Goal: Find specific page/section: Find specific page/section

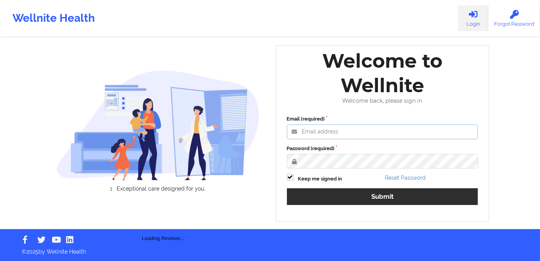
type input "[PERSON_NAME][EMAIL_ADDRESS][DOMAIN_NAME]"
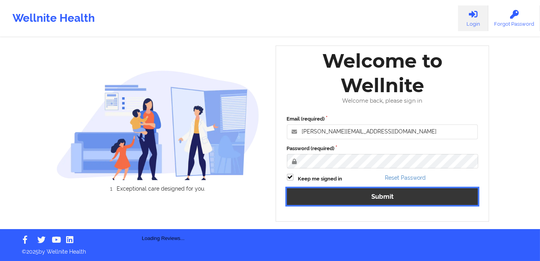
click at [416, 195] on button "Submit" at bounding box center [382, 196] width 191 height 17
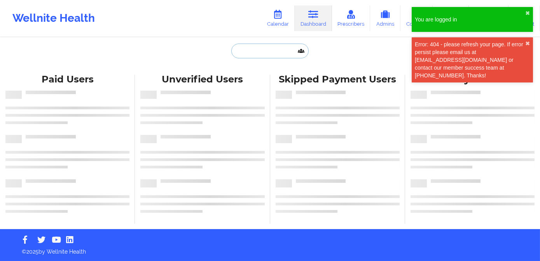
click at [253, 52] on input "text" at bounding box center [269, 51] width 77 height 15
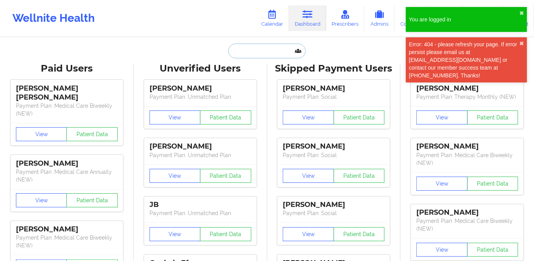
paste input "[EMAIL_ADDRESS][DOMAIN_NAME]"
type input "[EMAIL_ADDRESS][DOMAIN_NAME]"
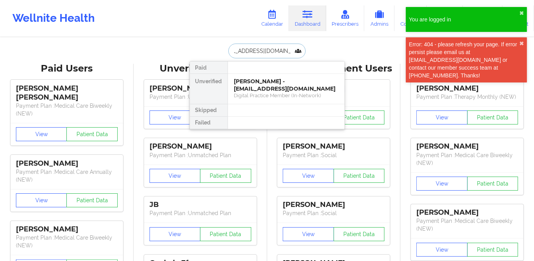
click at [265, 82] on div "[PERSON_NAME] - [EMAIL_ADDRESS][DOMAIN_NAME]" at bounding box center [286, 85] width 104 height 14
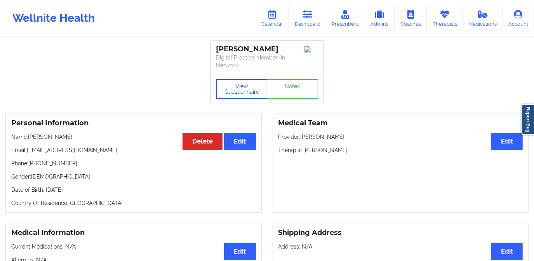
click at [243, 90] on button "View Questionnaire" at bounding box center [241, 88] width 51 height 19
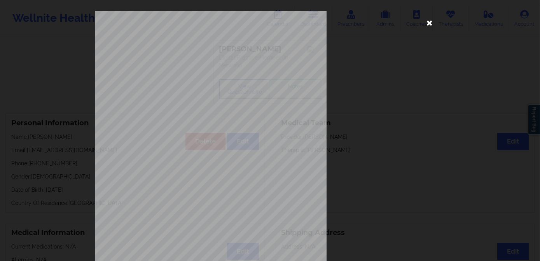
click at [428, 24] on icon at bounding box center [429, 22] width 12 height 12
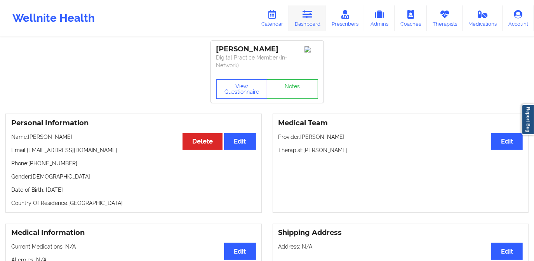
click at [309, 19] on link "Dashboard" at bounding box center [307, 18] width 37 height 26
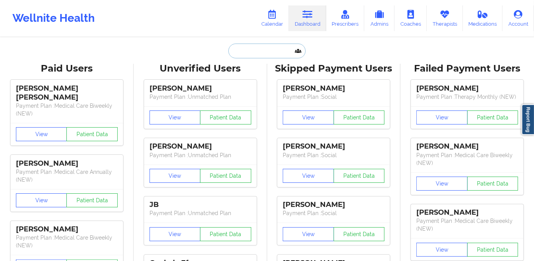
click at [252, 50] on input "text" at bounding box center [266, 51] width 77 height 15
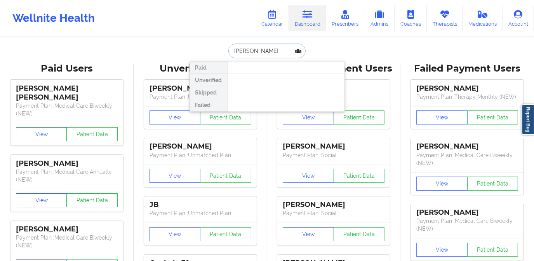
drag, startPoint x: 270, startPoint y: 51, endPoint x: 252, endPoint y: 54, distance: 19.0
click at [252, 54] on input "[PERSON_NAME]" at bounding box center [266, 51] width 77 height 15
type input "[PERSON_NAME]"
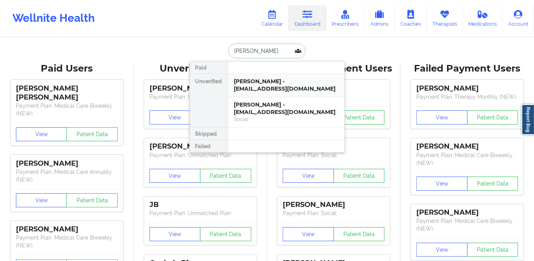
click at [259, 81] on div "[PERSON_NAME] - [EMAIL_ADDRESS][DOMAIN_NAME]" at bounding box center [286, 85] width 104 height 14
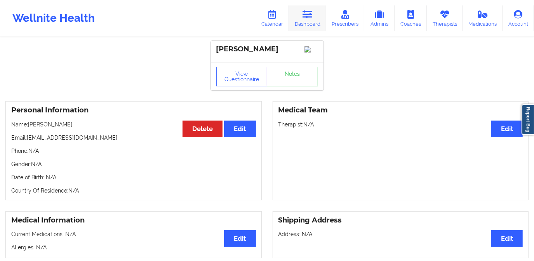
click at [308, 21] on link "Dashboard" at bounding box center [307, 18] width 37 height 26
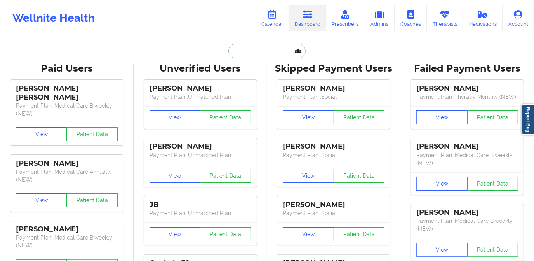
click at [258, 51] on input "text" at bounding box center [266, 51] width 77 height 15
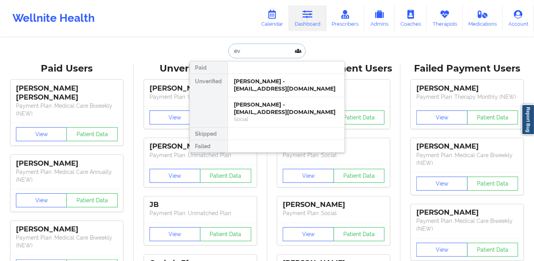
type input "eva"
click at [269, 109] on div "[PERSON_NAME] - [EMAIL_ADDRESS][DOMAIN_NAME]" at bounding box center [286, 108] width 104 height 14
